Goal: Task Accomplishment & Management: Complete application form

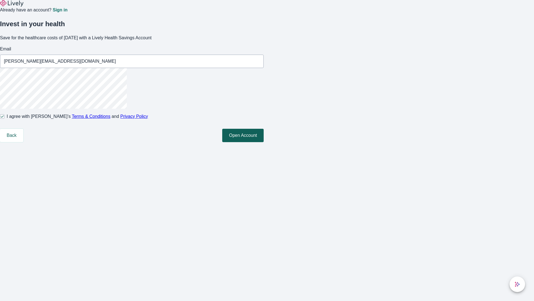
click at [264, 142] on button "Open Account" at bounding box center [242, 135] width 41 height 13
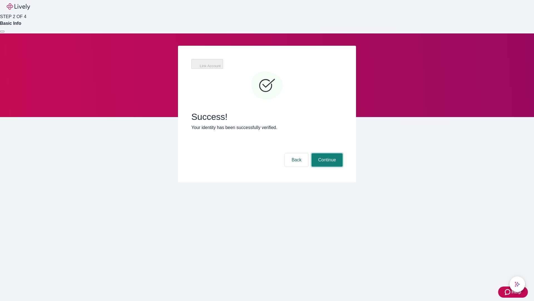
click at [326, 153] on button "Continue" at bounding box center [327, 159] width 31 height 13
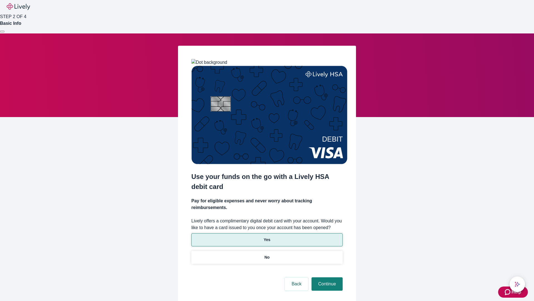
click at [267, 237] on p "Yes" at bounding box center [267, 240] width 7 height 6
click at [326, 277] on button "Continue" at bounding box center [327, 283] width 31 height 13
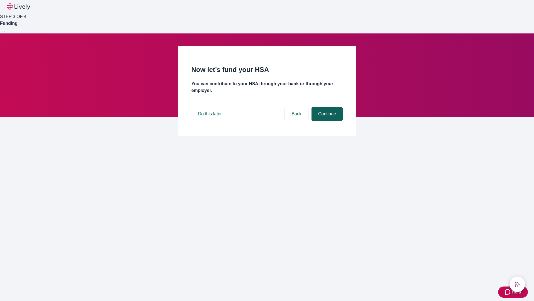
click at [326, 121] on button "Continue" at bounding box center [327, 113] width 31 height 13
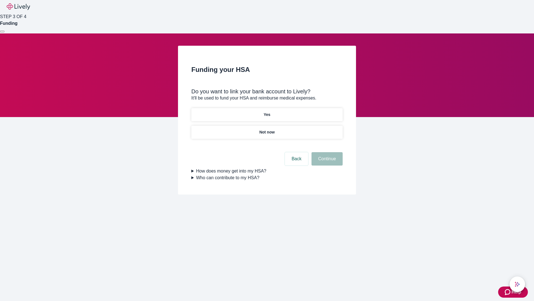
click at [267, 129] on p "Not now" at bounding box center [266, 132] width 15 height 6
click at [326, 162] on button "Continue" at bounding box center [327, 158] width 31 height 13
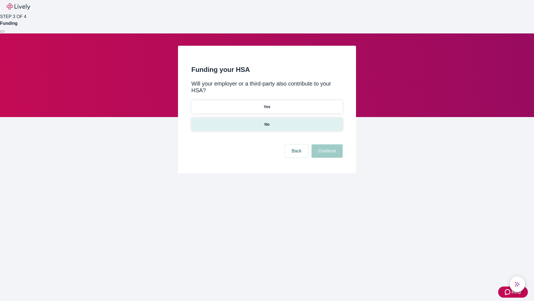
click at [267, 121] on p "No" at bounding box center [267, 124] width 5 height 6
click at [326, 144] on button "Continue" at bounding box center [327, 150] width 31 height 13
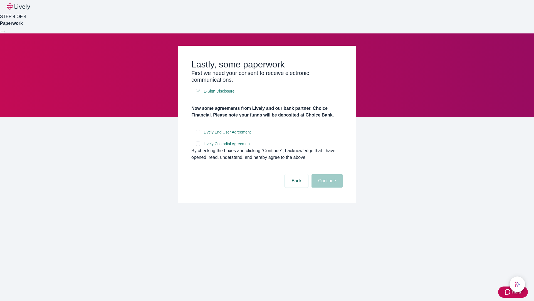
click at [198, 134] on input "Lively End User Agreement" at bounding box center [198, 132] width 4 height 4
checkbox input "true"
click at [198, 146] on input "Lively Custodial Agreement" at bounding box center [198, 143] width 4 height 4
checkbox input "true"
click at [326, 187] on button "Continue" at bounding box center [327, 180] width 31 height 13
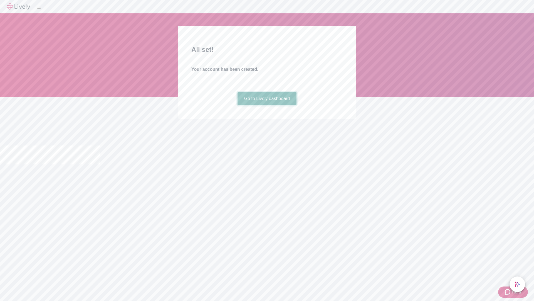
click at [267, 105] on link "Go to Lively dashboard" at bounding box center [267, 98] width 59 height 13
